Goal: Information Seeking & Learning: Learn about a topic

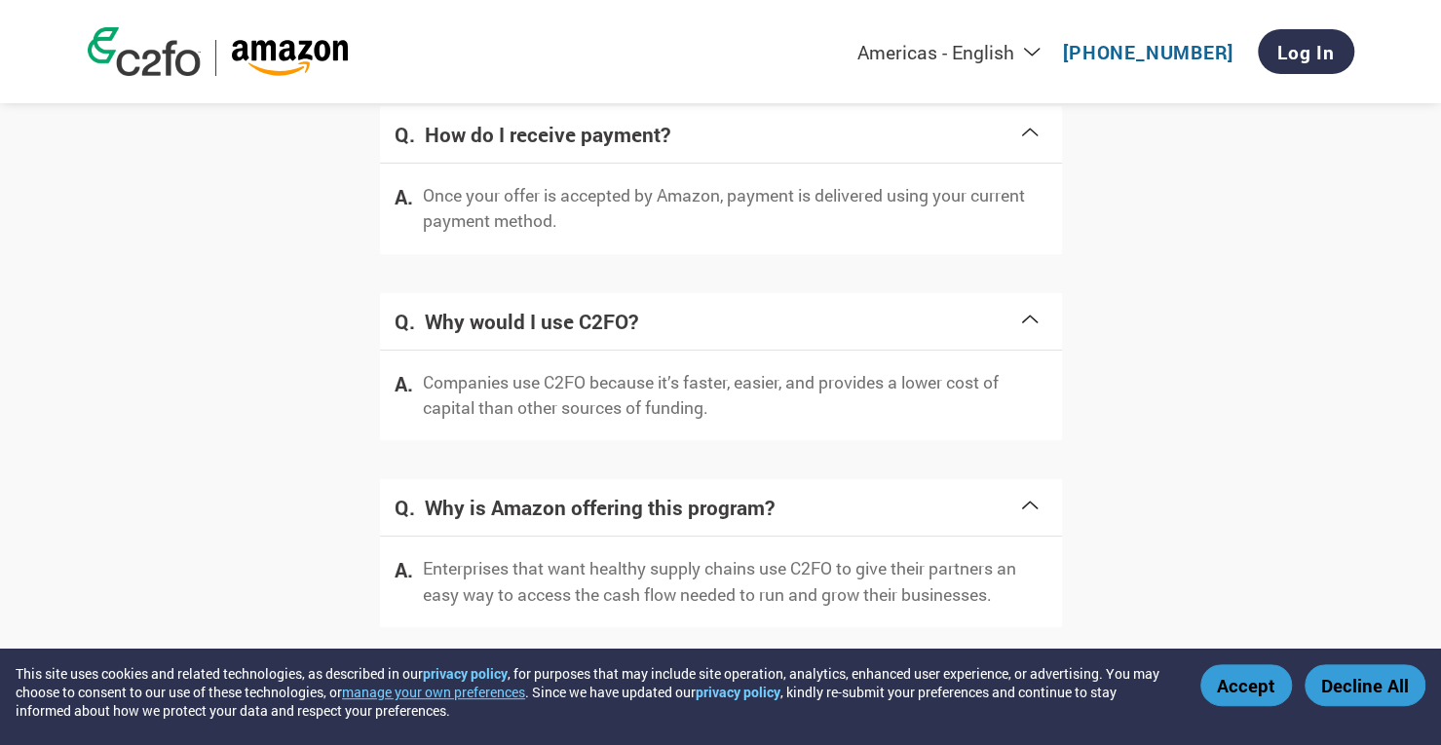
scroll to position [3908, 0]
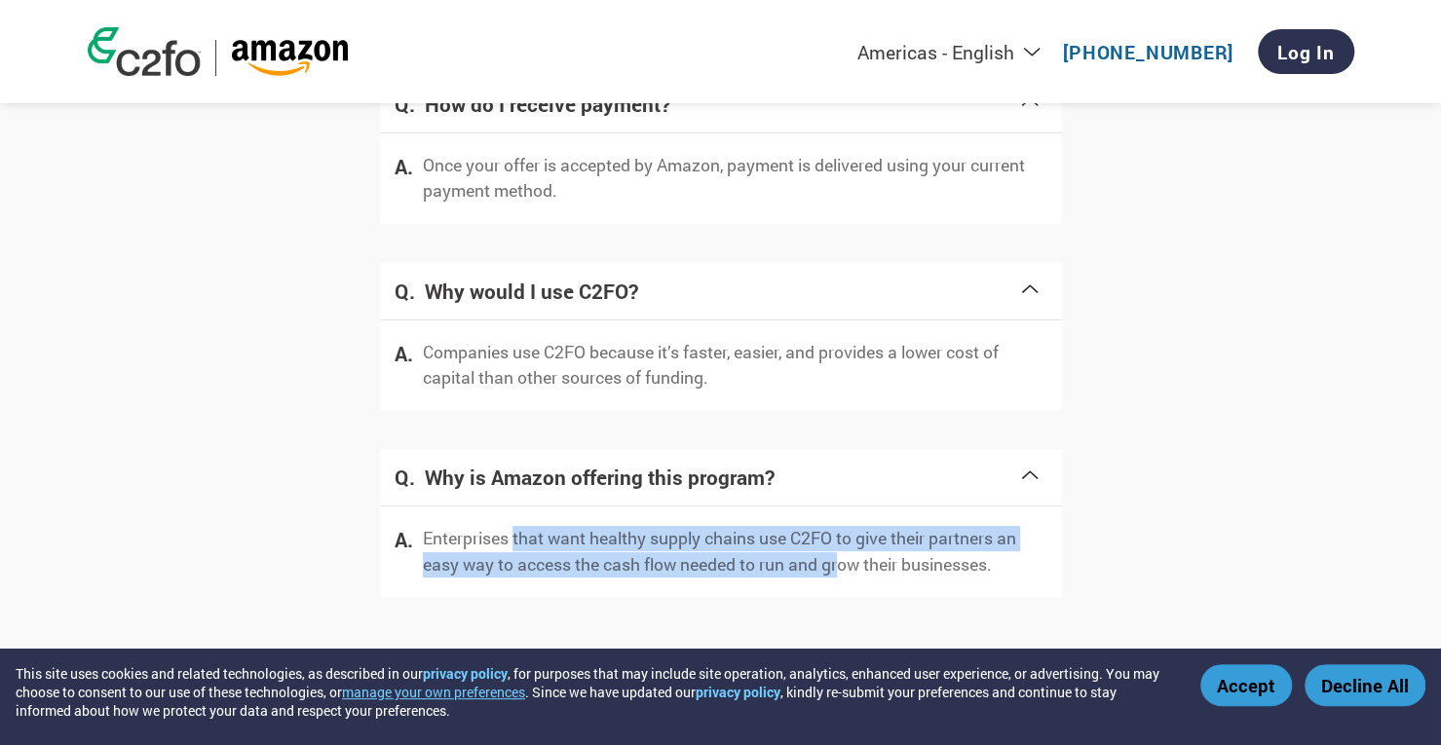
drag, startPoint x: 514, startPoint y: 541, endPoint x: 847, endPoint y: 568, distance: 334.3
click at [847, 568] on p "Enterprises that want healthy supply chains use C2FO to give their partners an …" at bounding box center [735, 552] width 624 height 52
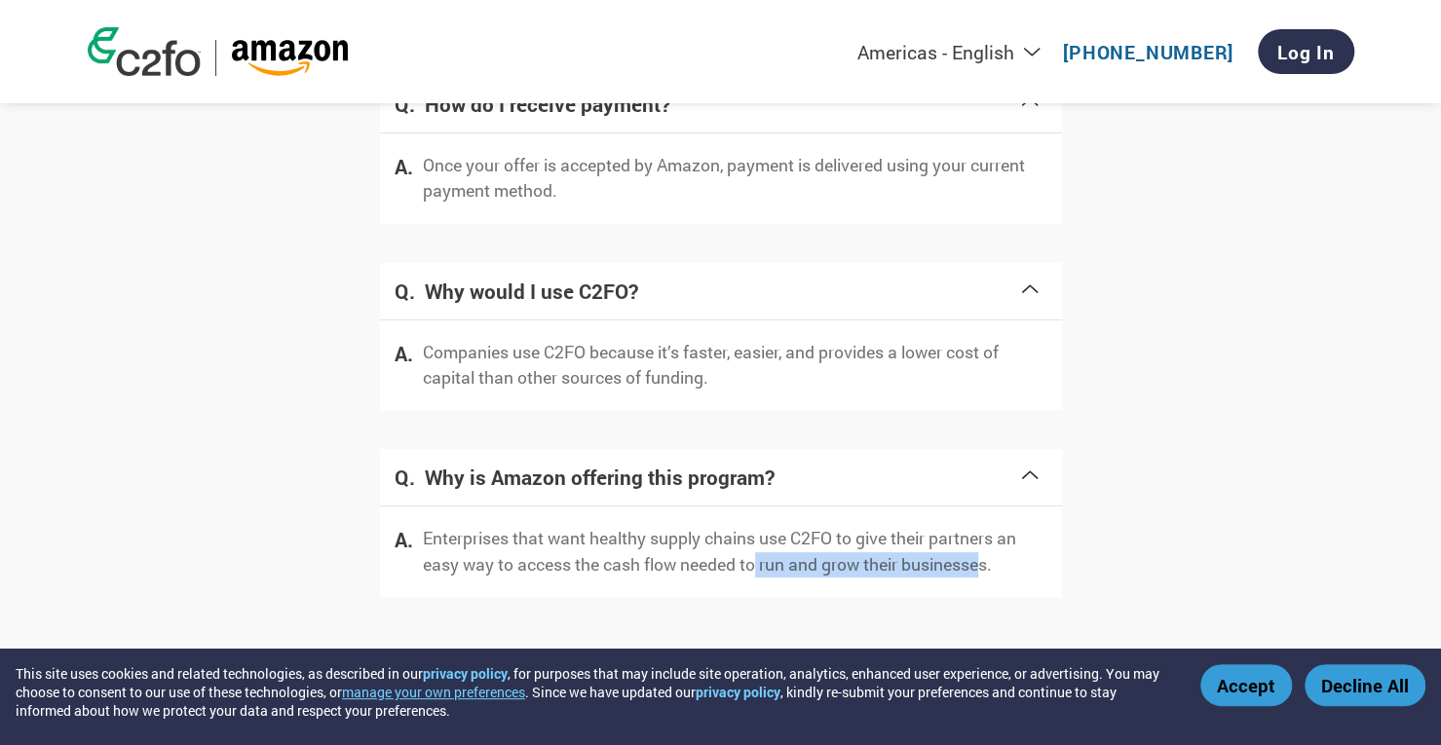
drag, startPoint x: 758, startPoint y: 564, endPoint x: 992, endPoint y: 566, distance: 233.8
click at [992, 566] on p "Enterprises that want healthy supply chains use C2FO to give their partners an …" at bounding box center [735, 552] width 624 height 52
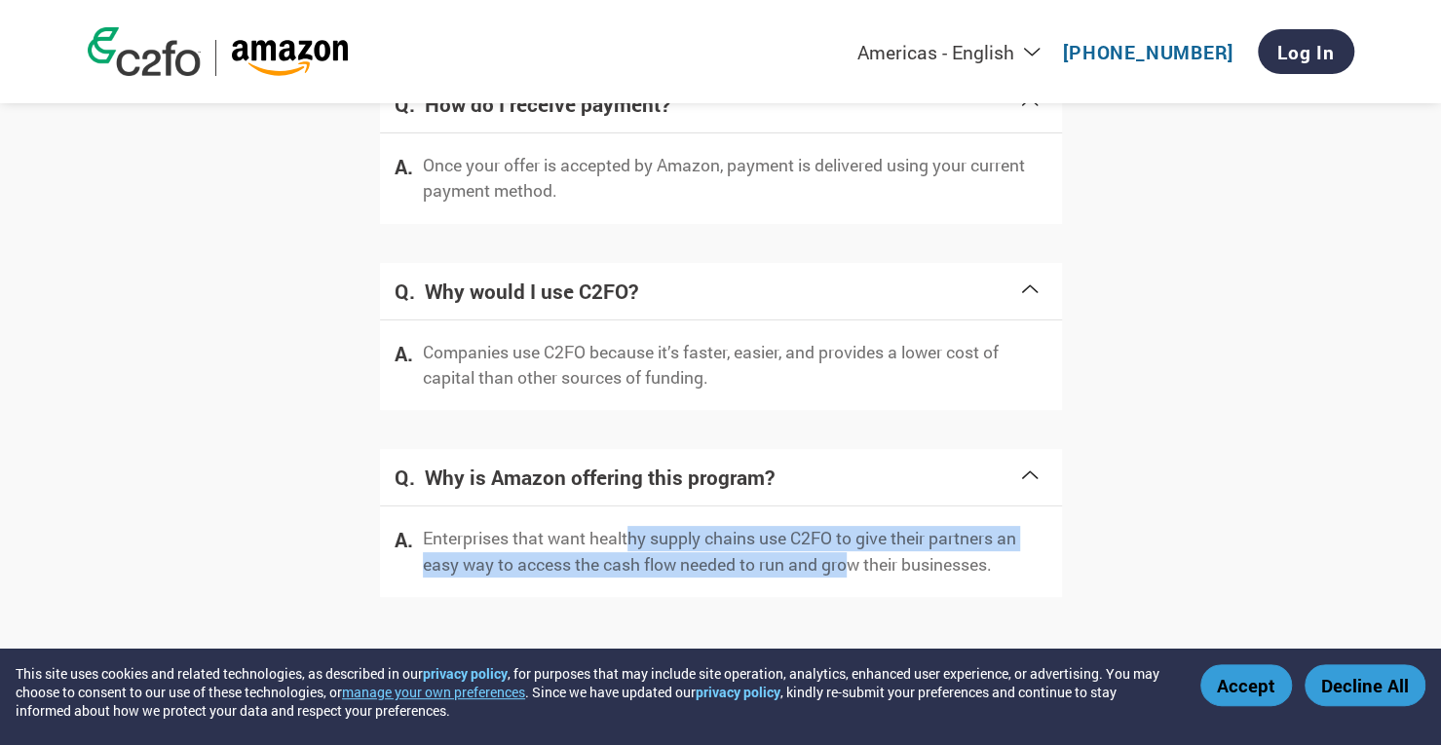
drag, startPoint x: 631, startPoint y: 541, endPoint x: 856, endPoint y: 557, distance: 225.6
click at [856, 557] on p "Enterprises that want healthy supply chains use C2FO to give their partners an …" at bounding box center [735, 552] width 624 height 52
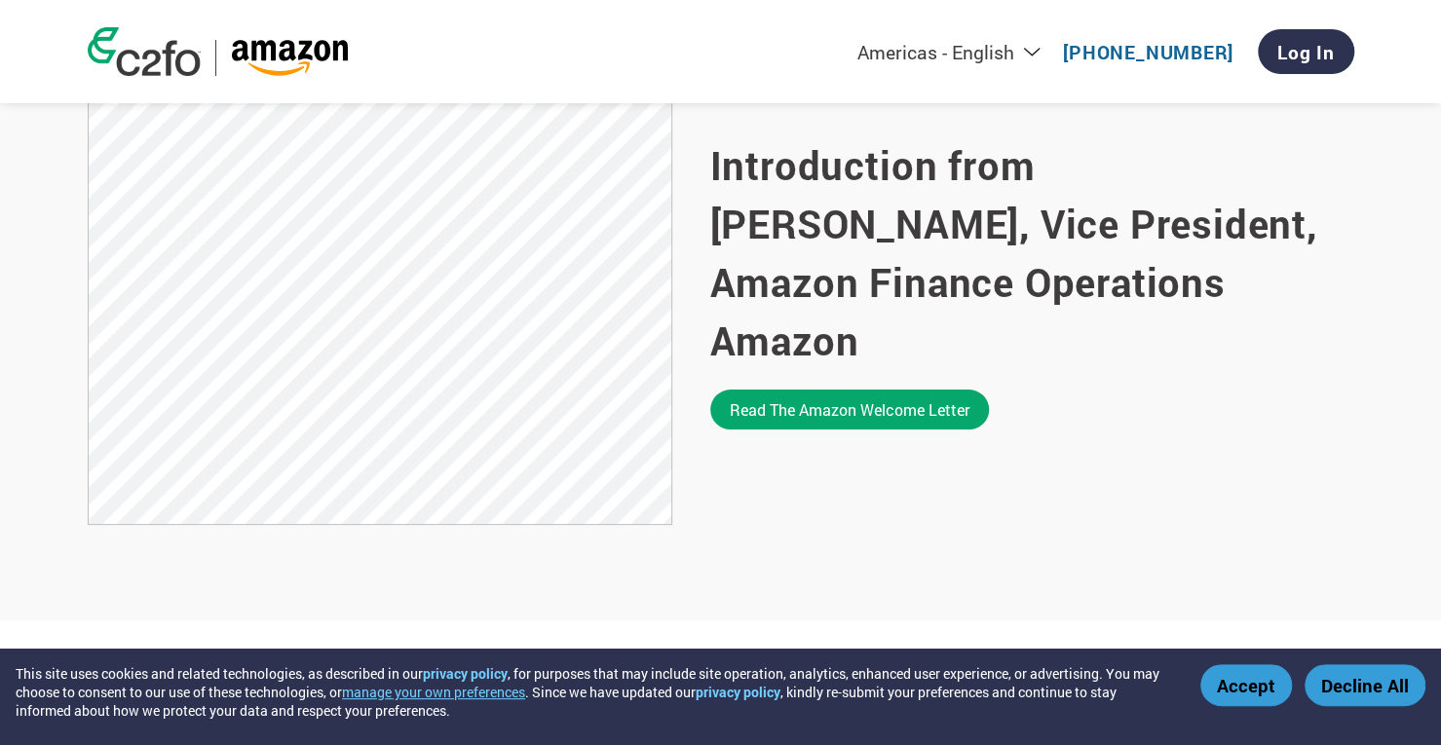
scroll to position [1298, 0]
